Goal: Transaction & Acquisition: Obtain resource

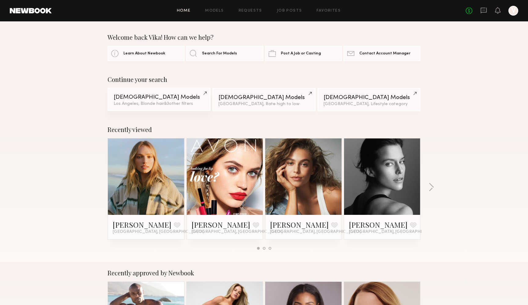
click at [163, 96] on div "[DEMOGRAPHIC_DATA] Models" at bounding box center [159, 97] width 91 height 6
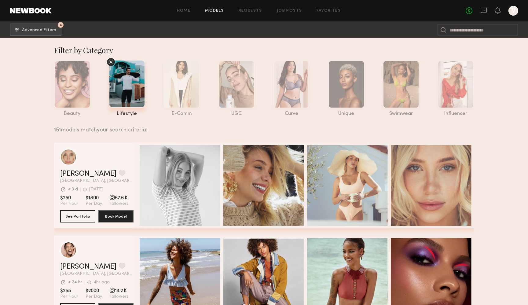
click at [109, 60] on icon at bounding box center [110, 61] width 3 height 3
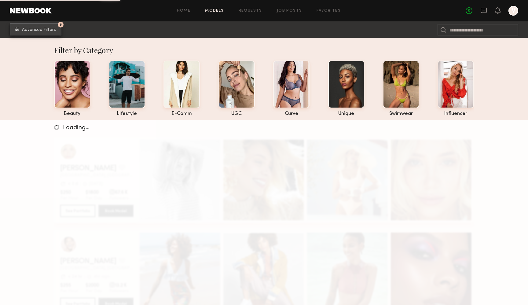
click at [39, 30] on span "Advanced Filters" at bounding box center [39, 30] width 34 height 4
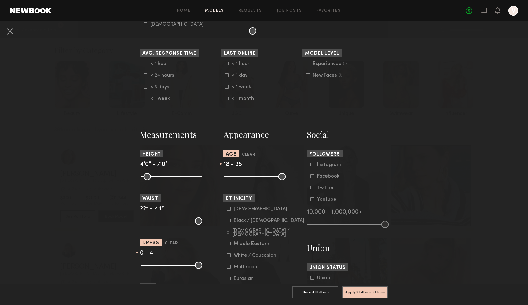
scroll to position [174, 0]
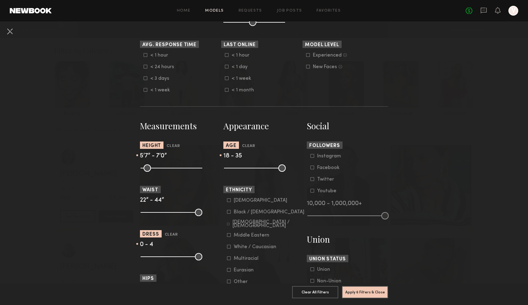
drag, startPoint x: 143, startPoint y: 170, endPoint x: 172, endPoint y: 172, distance: 29.5
type input "**"
click at [172, 172] on input "range" at bounding box center [172, 167] width 62 height 7
click at [229, 213] on icon at bounding box center [229, 212] width 4 height 4
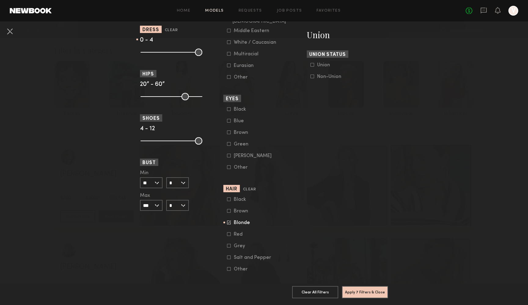
scroll to position [390, 0]
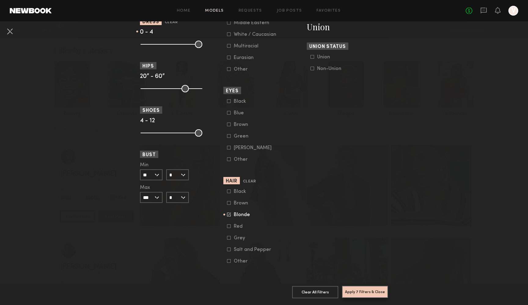
click at [362, 292] on button "Apply 7 Filters & Close" at bounding box center [365, 292] width 46 height 12
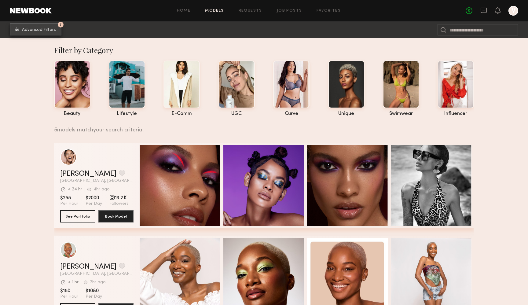
click at [24, 31] on span "Advanced Filters" at bounding box center [39, 30] width 34 height 4
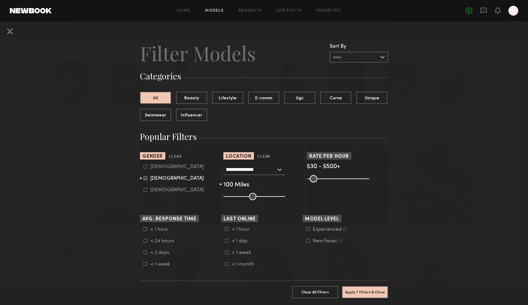
drag, startPoint x: 254, startPoint y: 197, endPoint x: 282, endPoint y: 196, distance: 27.5
type input "***"
click at [282, 196] on input "range" at bounding box center [254, 196] width 62 height 7
drag, startPoint x: 282, startPoint y: 196, endPoint x: 294, endPoint y: 196, distance: 11.6
click at [285, 196] on input "range" at bounding box center [254, 196] width 62 height 7
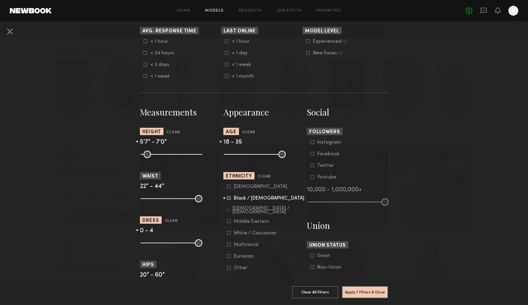
scroll to position [188, 0]
drag, startPoint x: 255, startPoint y: 154, endPoint x: 266, endPoint y: 155, distance: 11.0
type input "**"
click at [266, 155] on input "range" at bounding box center [255, 153] width 62 height 7
drag, startPoint x: 174, startPoint y: 154, endPoint x: 164, endPoint y: 155, distance: 10.1
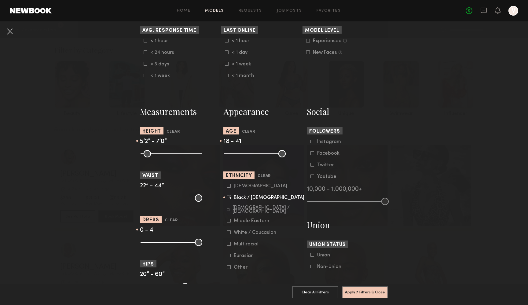
type input "**"
click at [164, 155] on input "range" at bounding box center [172, 153] width 62 height 7
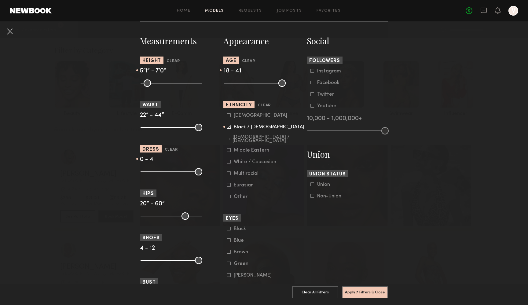
scroll to position [264, 0]
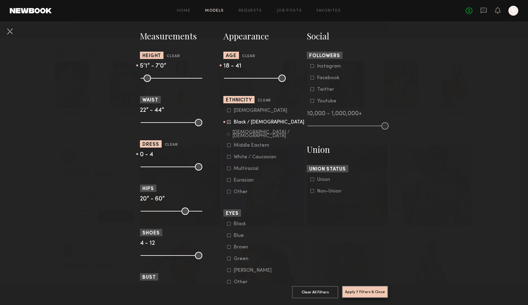
click at [369, 292] on button "Apply 7 Filters & Close" at bounding box center [365, 292] width 46 height 12
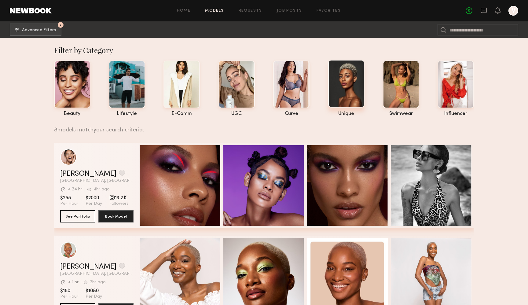
click at [344, 86] on div at bounding box center [346, 84] width 36 height 48
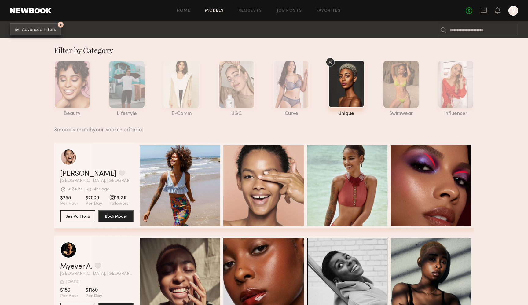
click at [29, 28] on span "Advanced Filters" at bounding box center [39, 30] width 34 height 4
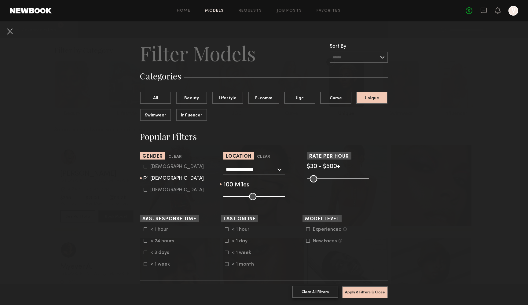
click at [314, 292] on button "Clear All Filters" at bounding box center [315, 292] width 46 height 12
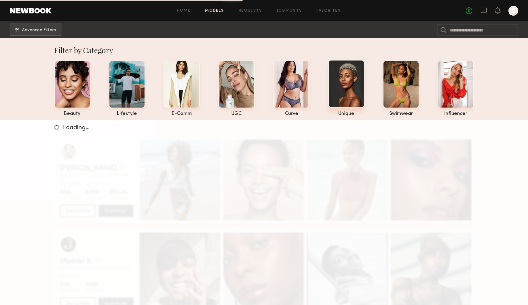
click at [353, 84] on div at bounding box center [346, 84] width 36 height 48
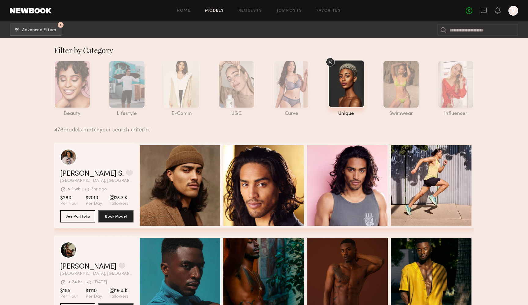
click at [332, 60] on icon at bounding box center [330, 61] width 9 height 9
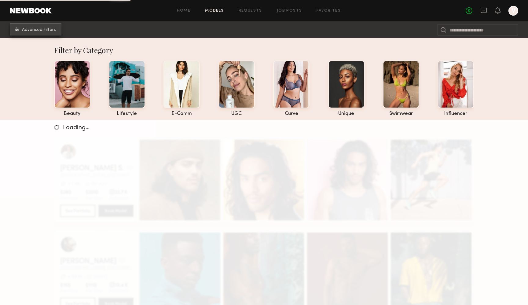
click at [21, 29] on button "Advanced Filters" at bounding box center [36, 29] width 52 height 12
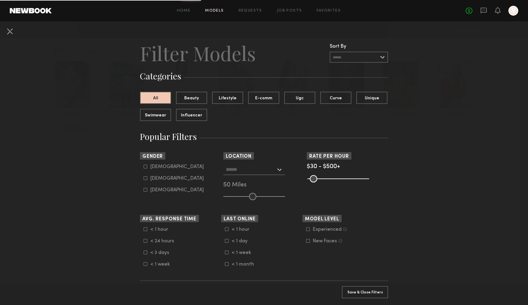
click at [144, 170] on common-framework-checkbox "Male" at bounding box center [183, 166] width 78 height 5
click at [145, 167] on icon at bounding box center [146, 167] width 4 height 4
type input "*"
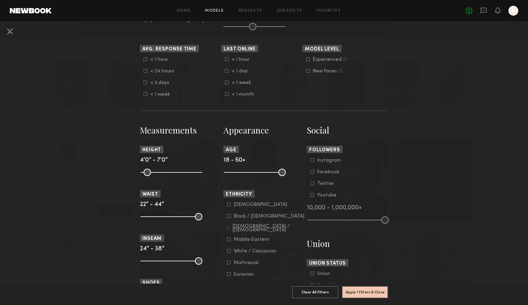
scroll to position [171, 0]
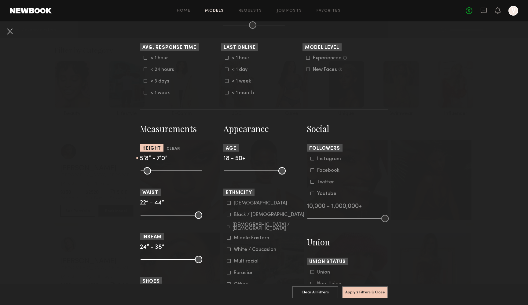
drag, startPoint x: 145, startPoint y: 172, endPoint x: 174, endPoint y: 173, distance: 28.8
type input "**"
click at [174, 173] on input "range" at bounding box center [172, 170] width 62 height 7
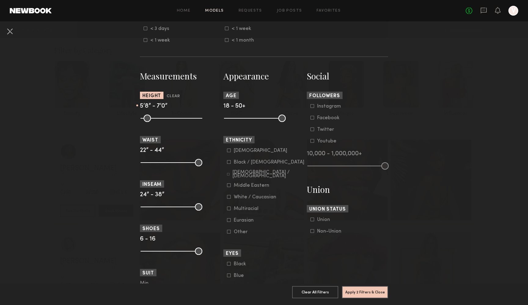
scroll to position [234, 0]
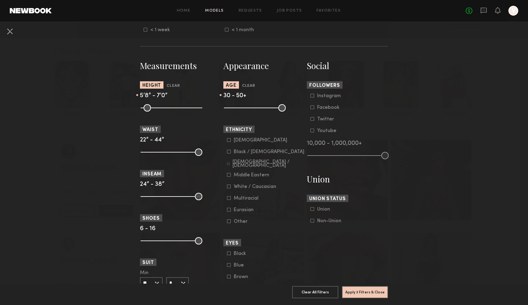
drag, startPoint x: 229, startPoint y: 109, endPoint x: 248, endPoint y: 111, distance: 19.6
type input "**"
click at [248, 111] on input "range" at bounding box center [255, 107] width 62 height 7
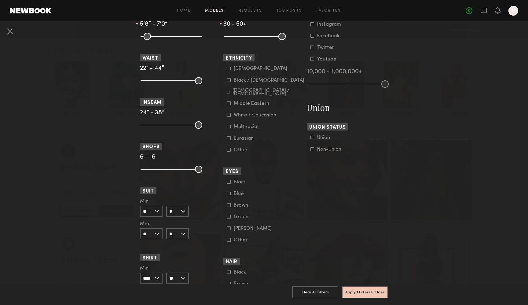
scroll to position [390, 0]
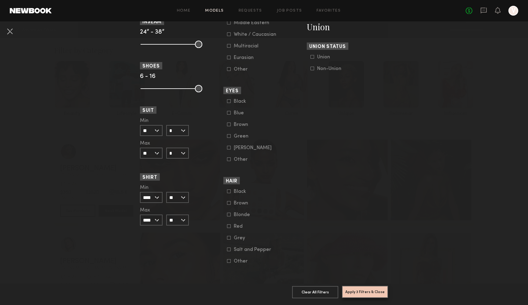
click at [367, 293] on button "Apply 3 Filters & Close" at bounding box center [365, 292] width 46 height 12
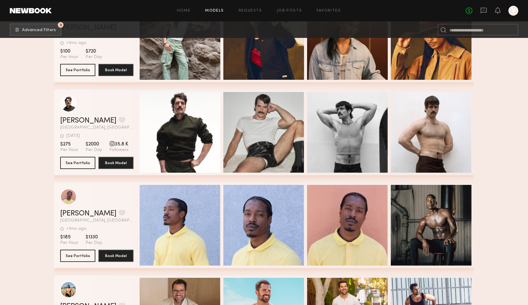
scroll to position [16967, 0]
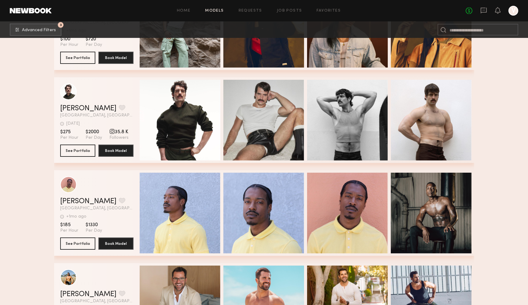
click at [225, 171] on div "Quick Preview Quick Preview Quick Preview Quick Preview" at bounding box center [306, 213] width 332 height 86
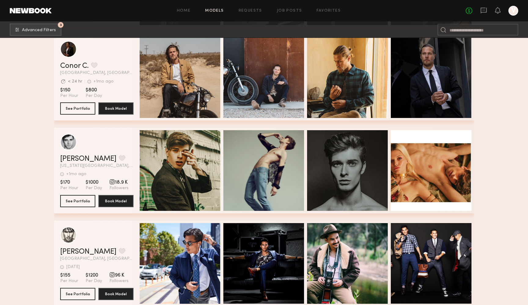
scroll to position [20999, 0]
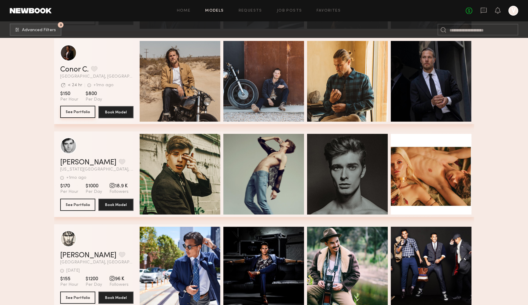
click at [71, 110] on button "See Portfolio" at bounding box center [77, 112] width 35 height 12
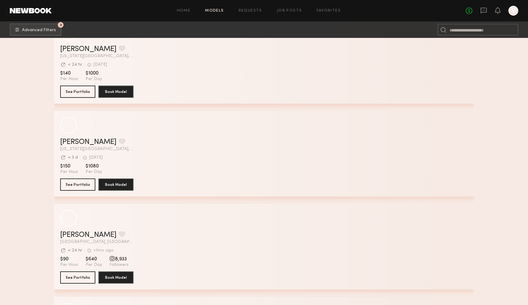
scroll to position [22656, 0]
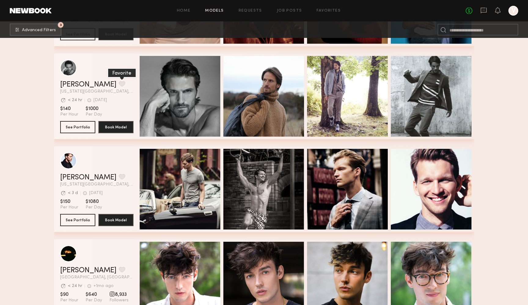
click at [119, 82] on button "grid" at bounding box center [122, 83] width 6 height 5
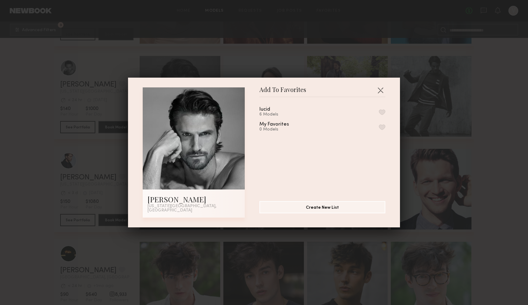
click at [384, 112] on button "button" at bounding box center [382, 111] width 6 height 5
click at [381, 91] on button "button" at bounding box center [380, 90] width 10 height 10
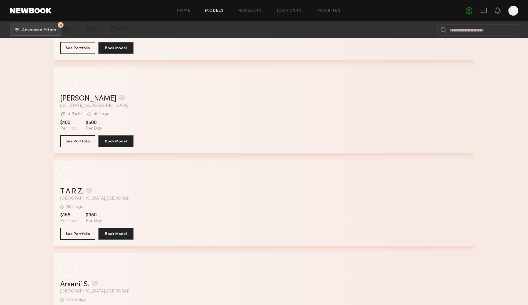
scroll to position [31564, 0]
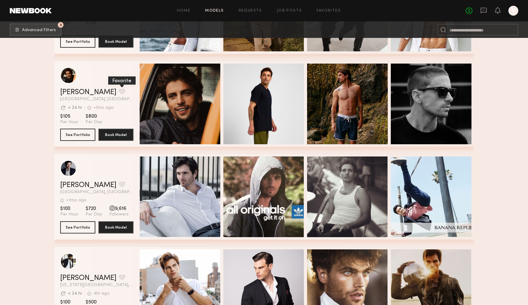
click at [119, 91] on button "grid" at bounding box center [122, 91] width 6 height 5
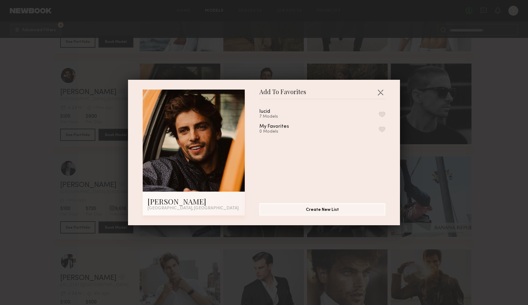
click at [382, 114] on button "button" at bounding box center [382, 114] width 6 height 5
click at [380, 90] on button "button" at bounding box center [380, 92] width 10 height 10
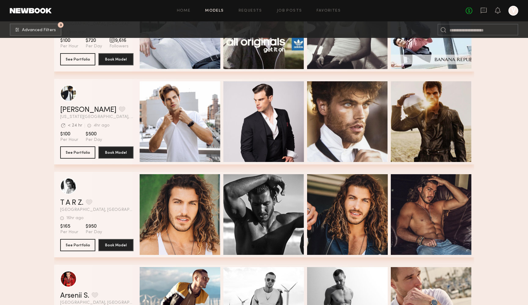
scroll to position [31731, 0]
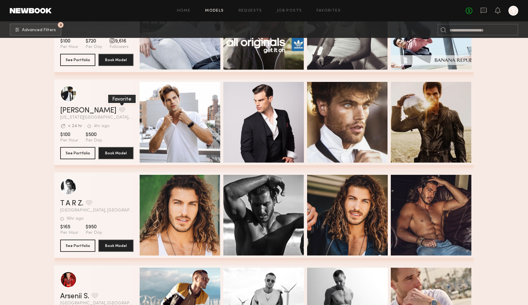
click at [119, 110] on button "grid" at bounding box center [122, 109] width 6 height 5
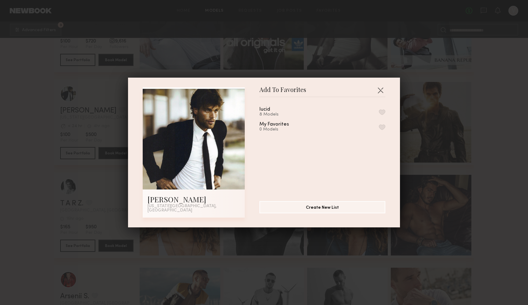
click at [384, 112] on button "button" at bounding box center [382, 111] width 6 height 5
click at [380, 93] on button "button" at bounding box center [380, 90] width 10 height 10
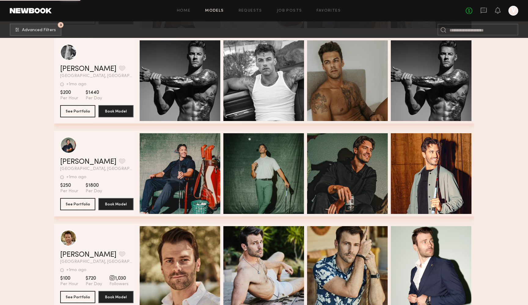
scroll to position [35395, 0]
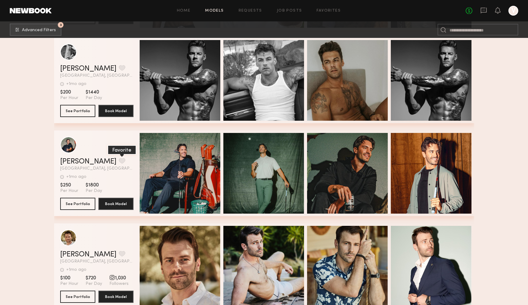
click at [119, 162] on button "grid" at bounding box center [122, 160] width 6 height 5
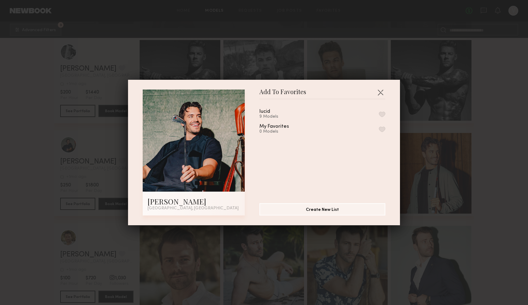
click at [385, 114] on button "button" at bounding box center [382, 114] width 6 height 5
click at [381, 94] on button "button" at bounding box center [380, 92] width 10 height 10
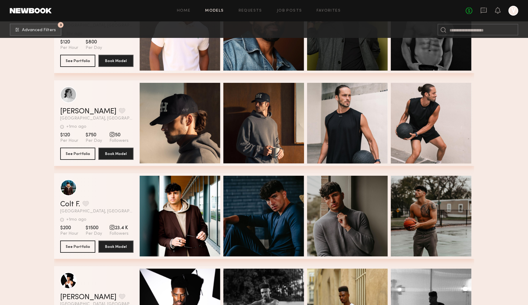
scroll to position [37761, 0]
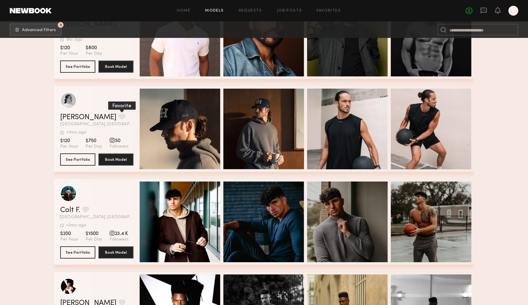
click at [119, 117] on button "grid" at bounding box center [122, 116] width 6 height 5
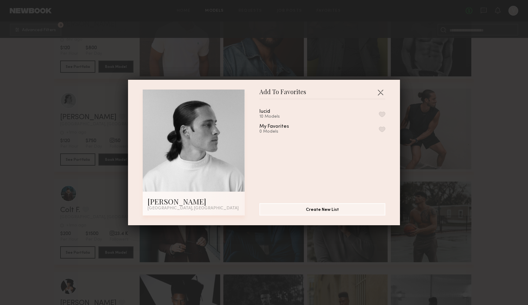
click at [381, 114] on button "button" at bounding box center [382, 114] width 6 height 5
click at [380, 91] on button "button" at bounding box center [380, 92] width 10 height 10
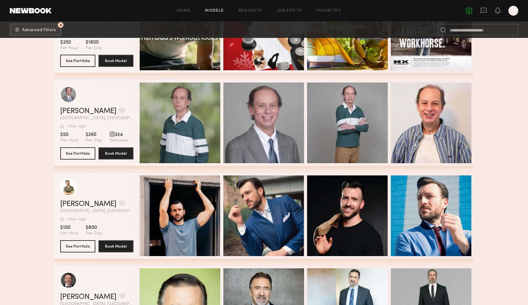
scroll to position [40667, 0]
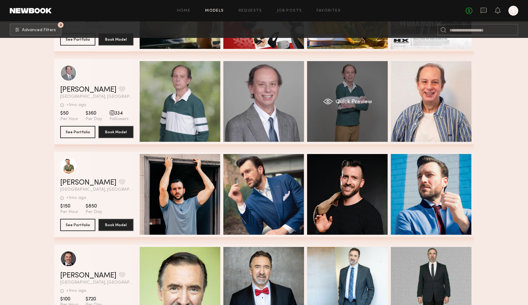
click at [335, 106] on div "Quick Preview" at bounding box center [347, 101] width 81 height 81
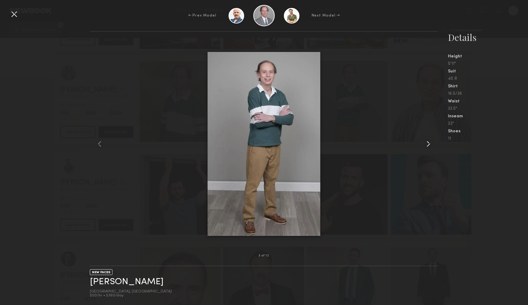
click at [426, 147] on common-icon at bounding box center [428, 144] width 10 height 10
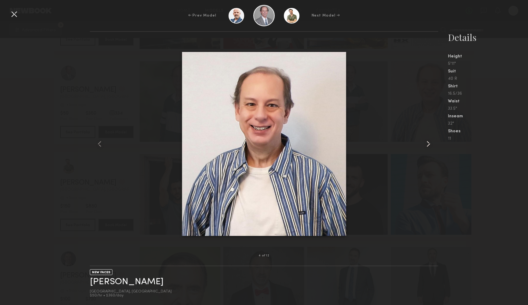
click at [427, 148] on common-icon at bounding box center [428, 144] width 10 height 10
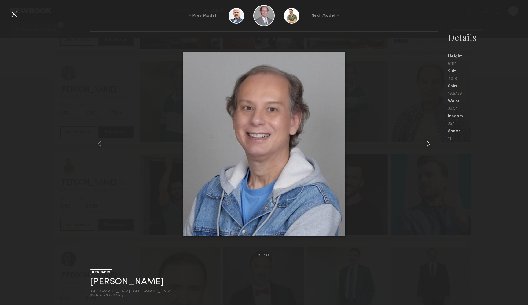
click at [427, 148] on common-icon at bounding box center [428, 144] width 10 height 10
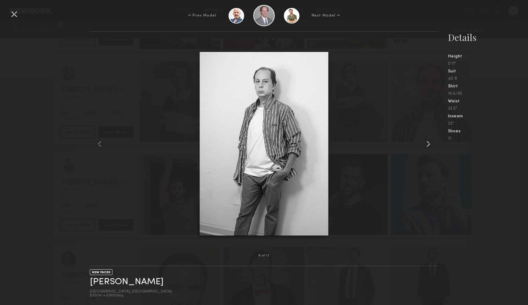
click at [427, 148] on common-icon at bounding box center [428, 144] width 10 height 10
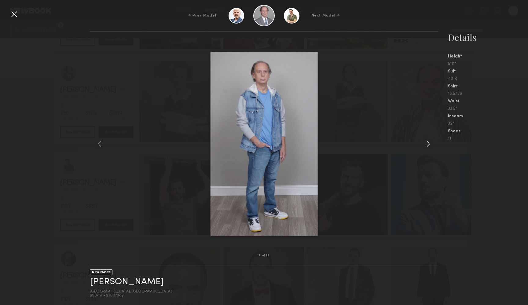
click at [427, 148] on common-icon at bounding box center [428, 144] width 10 height 10
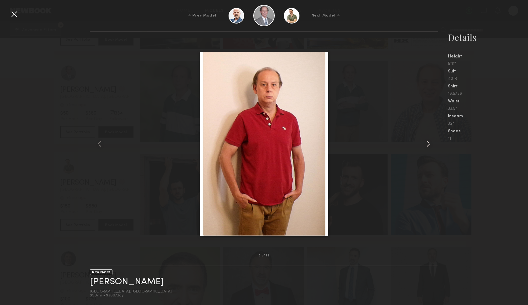
click at [427, 144] on common-icon at bounding box center [428, 144] width 10 height 10
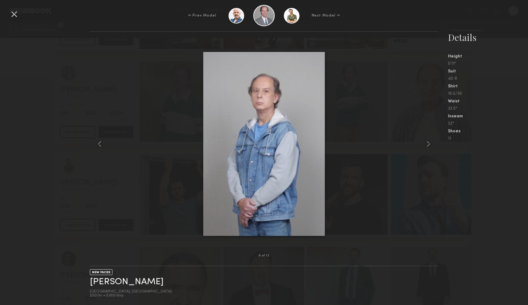
click at [16, 12] on div at bounding box center [14, 14] width 10 height 10
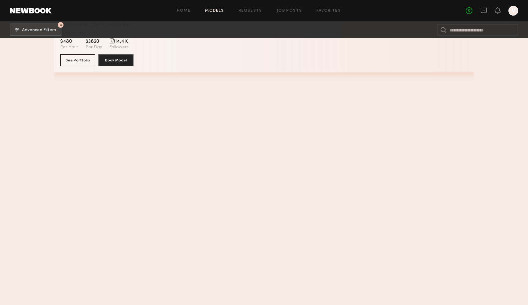
scroll to position [32395, 0]
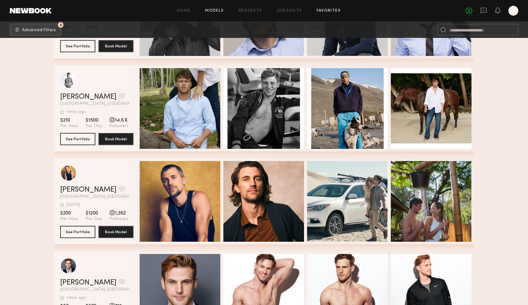
click at [328, 9] on link "Favorites" at bounding box center [328, 11] width 24 height 4
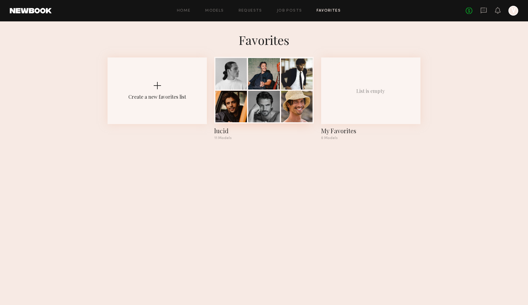
click at [271, 95] on div at bounding box center [263, 106] width 31 height 31
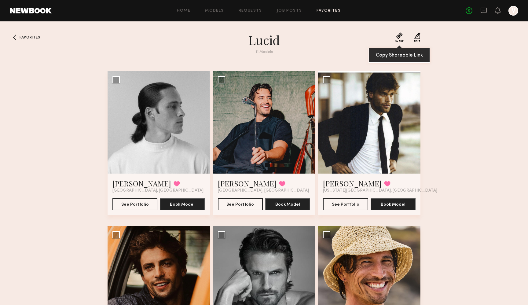
click at [400, 35] on button "Share" at bounding box center [399, 37] width 9 height 10
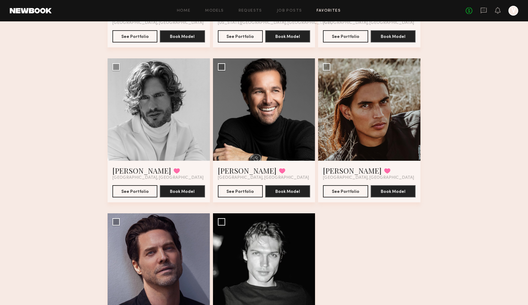
scroll to position [395, 0]
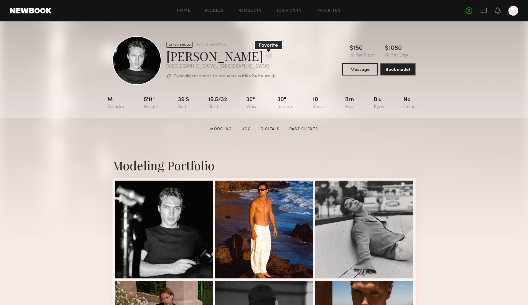
click at [265, 56] on button at bounding box center [268, 55] width 6 height 5
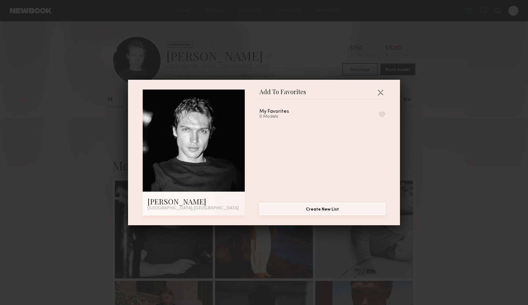
click at [301, 209] on button "Create New List" at bounding box center [322, 209] width 126 height 12
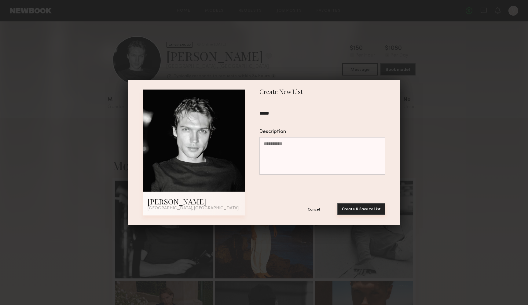
type input "*****"
click at [358, 210] on button "Create & Save to List" at bounding box center [361, 209] width 48 height 12
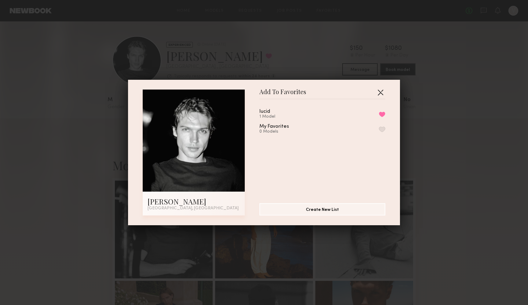
click at [383, 91] on button "button" at bounding box center [380, 92] width 10 height 10
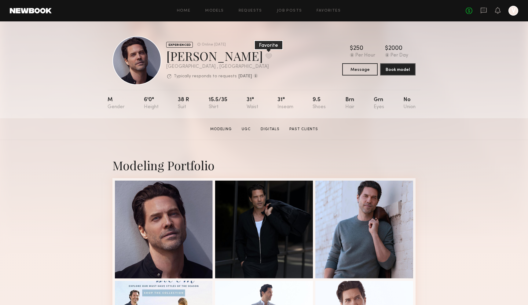
click at [265, 55] on button at bounding box center [268, 55] width 6 height 5
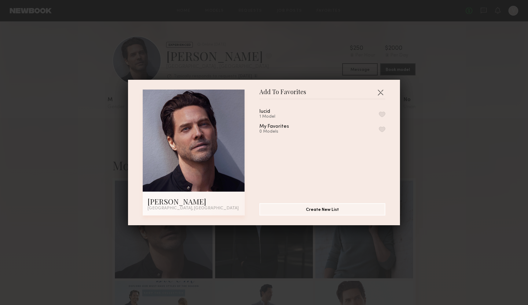
click at [381, 113] on button "button" at bounding box center [382, 114] width 6 height 5
click at [381, 93] on button "button" at bounding box center [380, 92] width 10 height 10
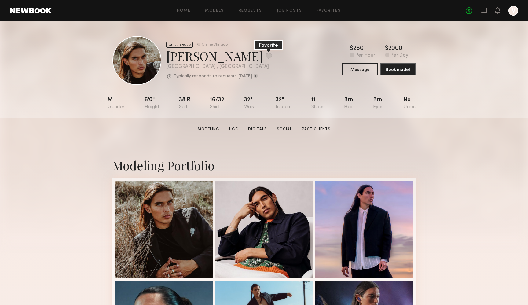
click at [265, 57] on button at bounding box center [268, 55] width 6 height 5
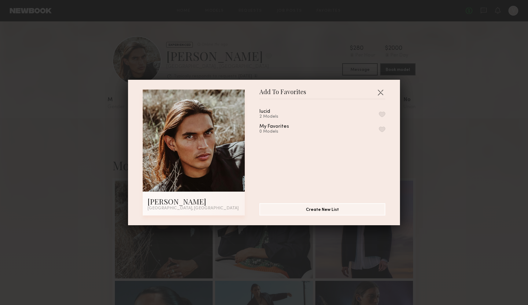
click at [382, 113] on button "button" at bounding box center [382, 114] width 6 height 5
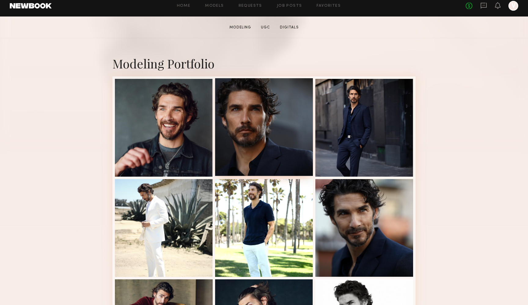
scroll to position [111, 0]
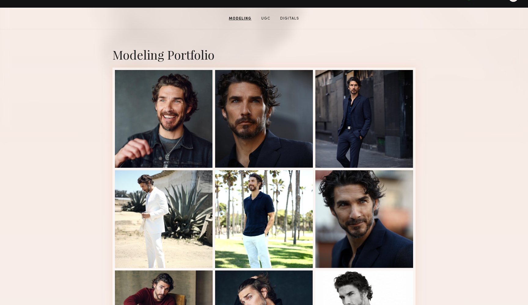
click at [82, 159] on div "Modeling Portfolio View More" at bounding box center [264, 267] width 528 height 476
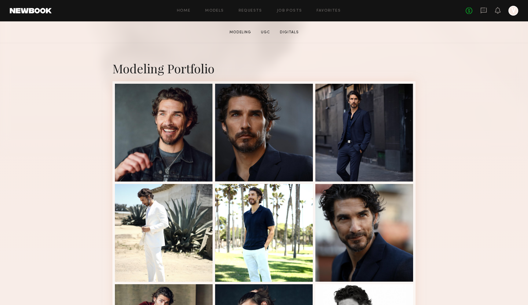
scroll to position [21, 0]
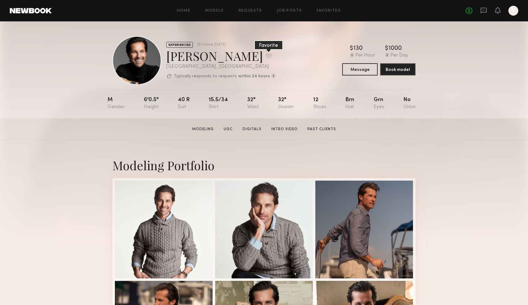
click at [265, 55] on button at bounding box center [268, 55] width 6 height 5
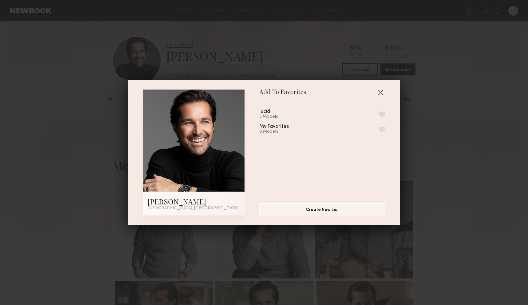
click at [381, 112] on button "button" at bounding box center [382, 114] width 6 height 5
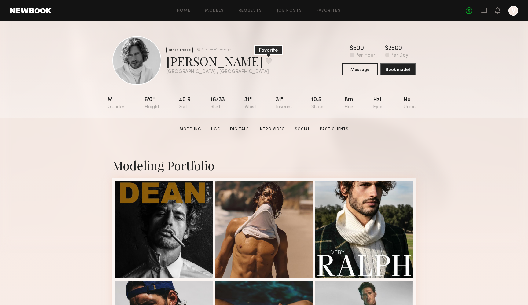
click at [265, 62] on button at bounding box center [268, 60] width 6 height 5
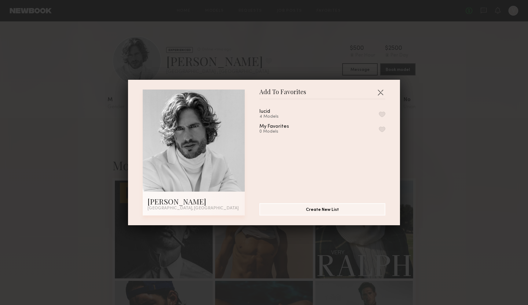
click at [383, 114] on button "button" at bounding box center [382, 114] width 6 height 5
click at [349, 67] on div "Add To Favorites John M. Los Angeles, CA Add To Favorites lucid 5 Models Remove…" at bounding box center [264, 152] width 528 height 305
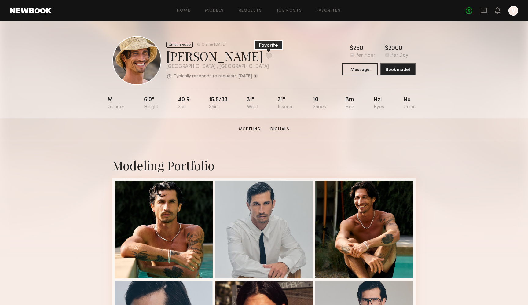
click at [265, 57] on button at bounding box center [268, 55] width 6 height 5
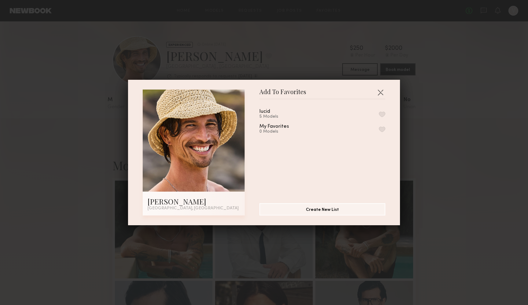
click at [379, 112] on button "button" at bounding box center [382, 114] width 6 height 5
click at [335, 54] on div "Add To Favorites Mikey T. Los Angeles, CA Add To Favorites lucid 6 Models Remov…" at bounding box center [264, 152] width 528 height 305
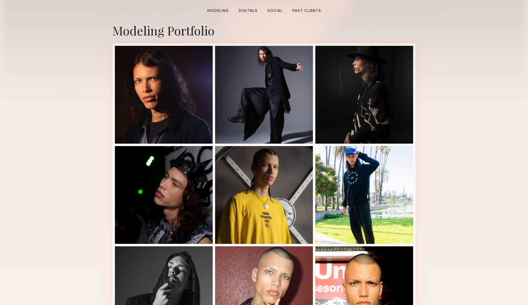
scroll to position [137, 0]
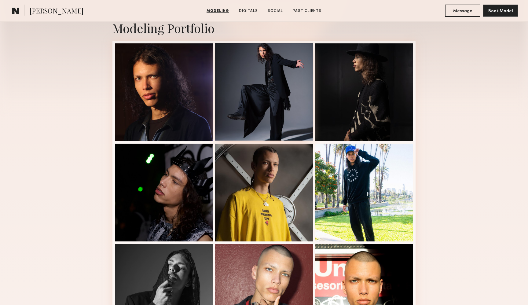
click at [271, 86] on div at bounding box center [264, 92] width 98 height 98
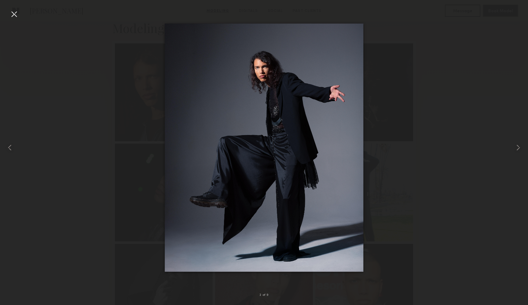
click at [16, 16] on div at bounding box center [14, 14] width 10 height 10
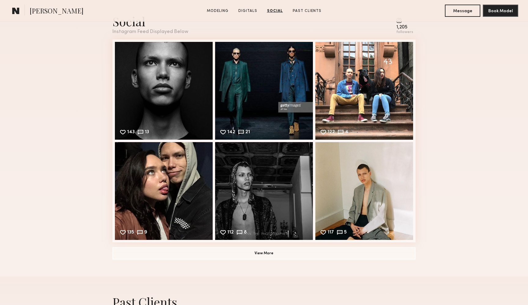
scroll to position [764, 0]
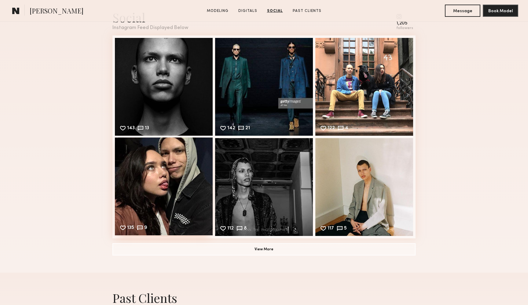
click at [175, 179] on div "135 9 Likes & comments displayed to show model’s engagement" at bounding box center [164, 186] width 98 height 98
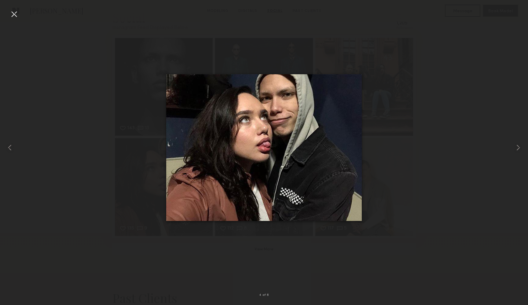
click at [93, 94] on div at bounding box center [264, 148] width 528 height 276
click at [13, 13] on div at bounding box center [14, 14] width 10 height 10
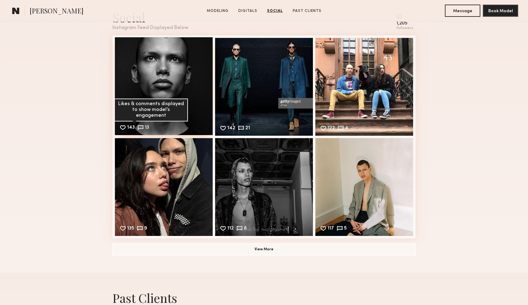
click at [140, 126] on common-icon at bounding box center [140, 127] width 7 height 7
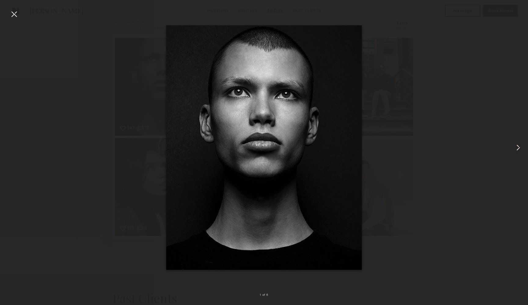
click at [89, 115] on div at bounding box center [264, 148] width 528 height 276
click at [11, 13] on div at bounding box center [14, 14] width 10 height 10
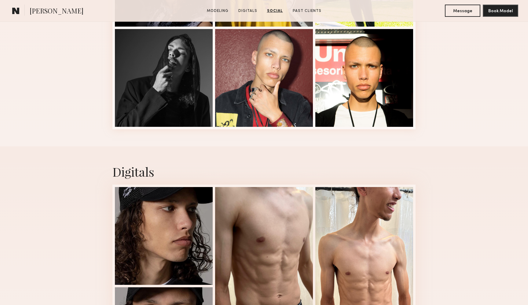
scroll to position [0, 0]
